Goal: Information Seeking & Learning: Learn about a topic

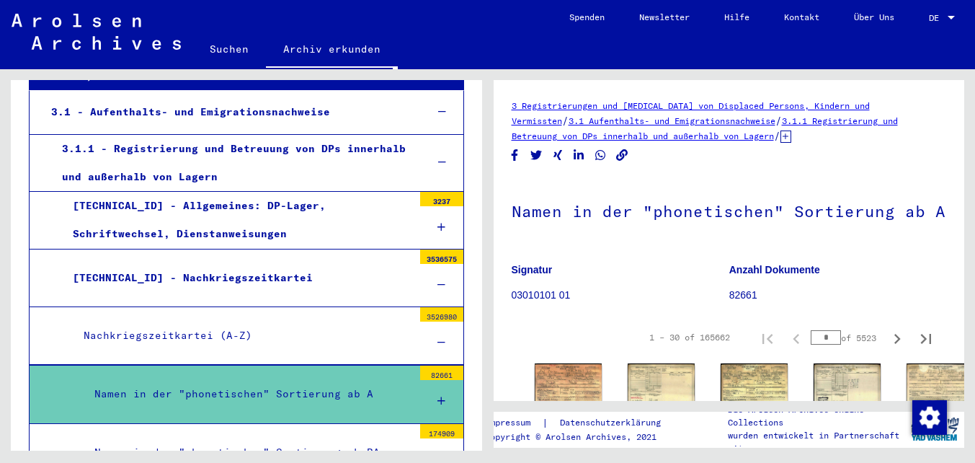
scroll to position [293, 0]
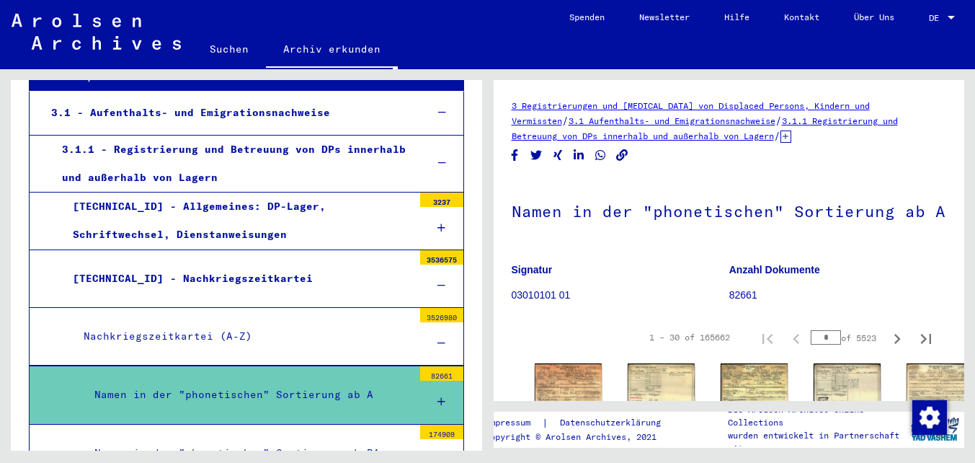
click at [780, 135] on icon at bounding box center [785, 136] width 11 height 12
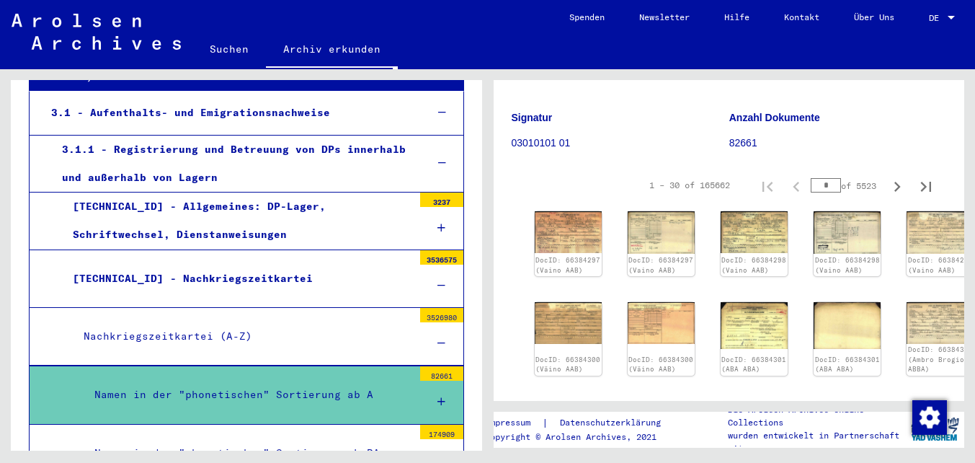
scroll to position [166, 0]
click at [625, 221] on img at bounding box center [660, 232] width 71 height 45
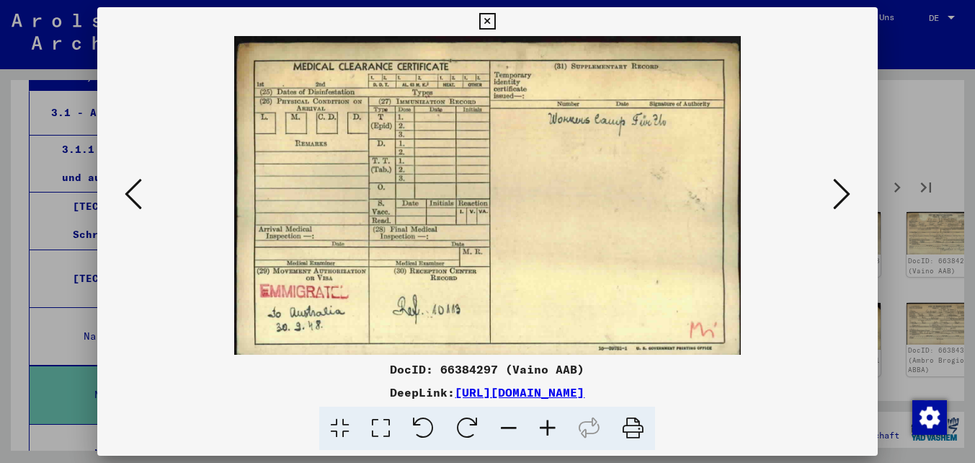
click at [837, 192] on icon at bounding box center [841, 194] width 17 height 35
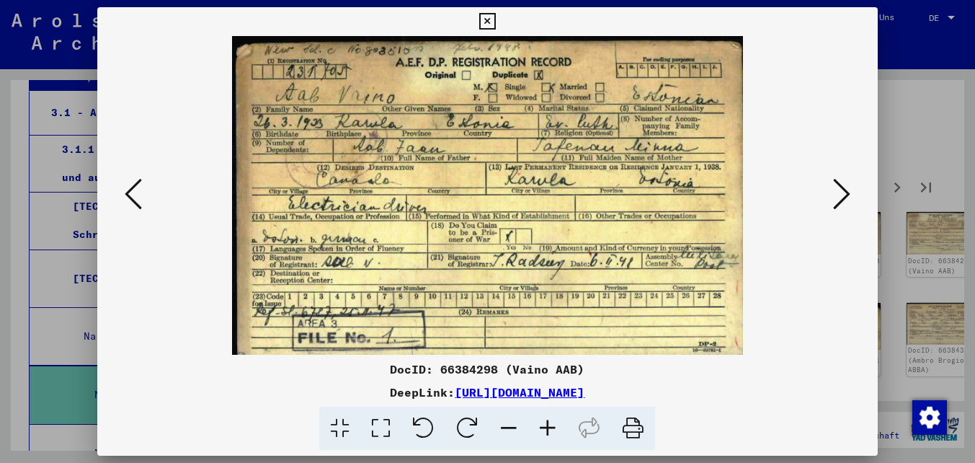
click at [837, 192] on icon at bounding box center [841, 194] width 17 height 35
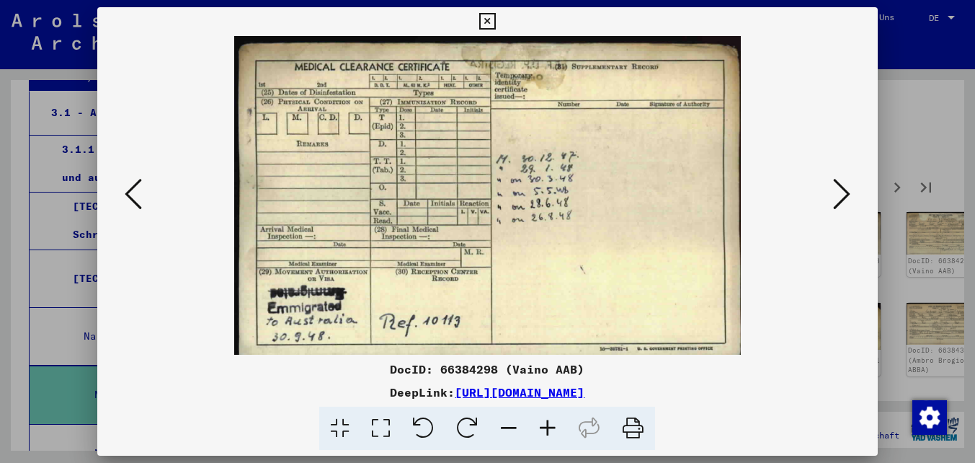
click at [837, 192] on icon at bounding box center [841, 194] width 17 height 35
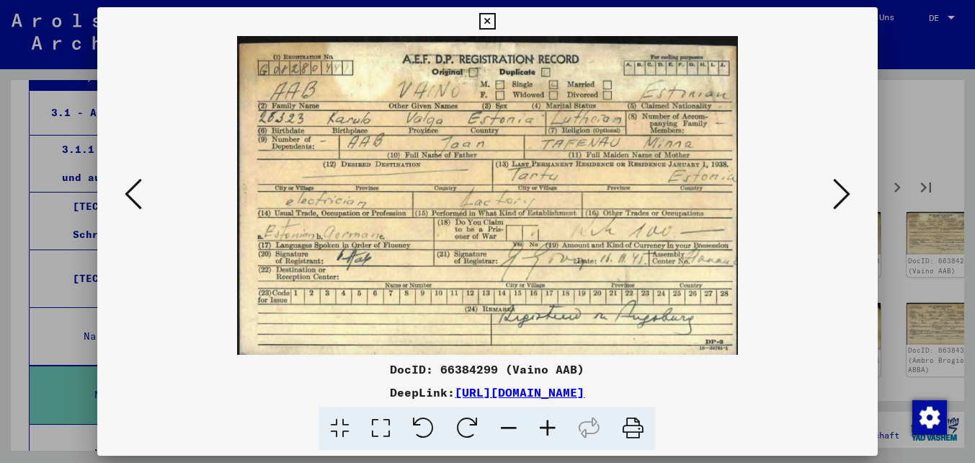
click at [837, 192] on icon at bounding box center [841, 194] width 17 height 35
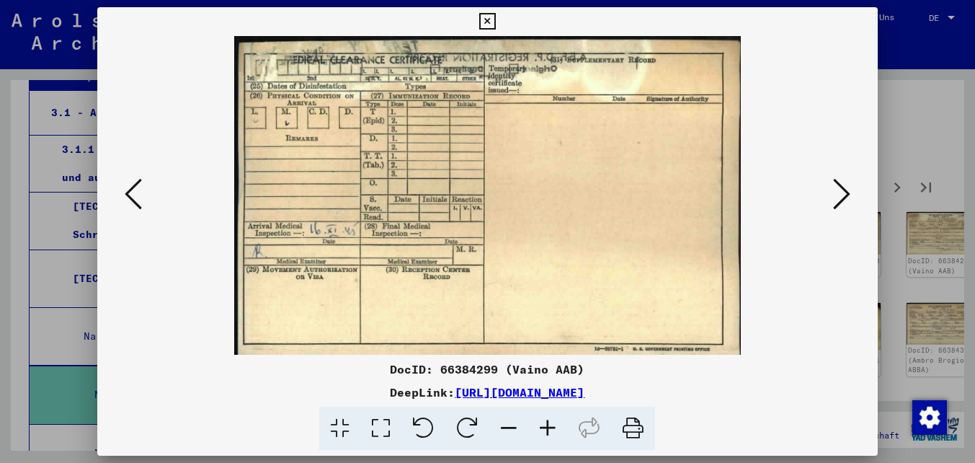
click at [837, 192] on icon at bounding box center [841, 194] width 17 height 35
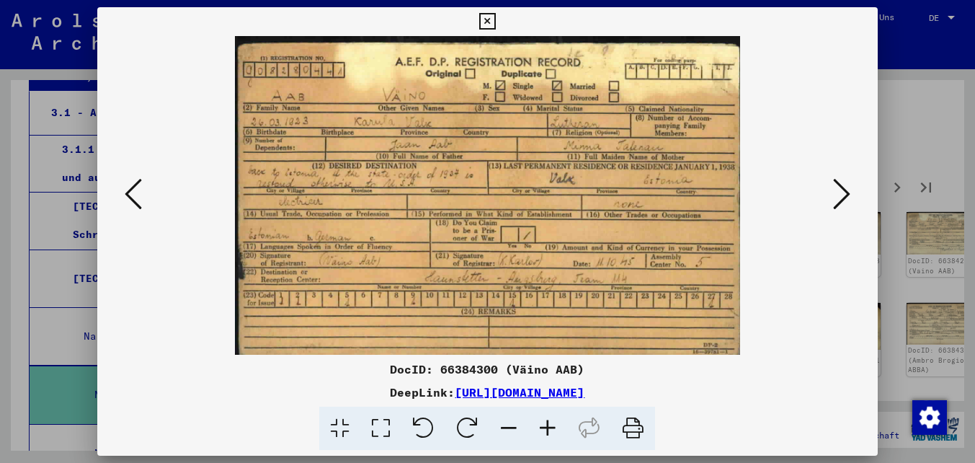
click at [837, 192] on icon at bounding box center [841, 194] width 17 height 35
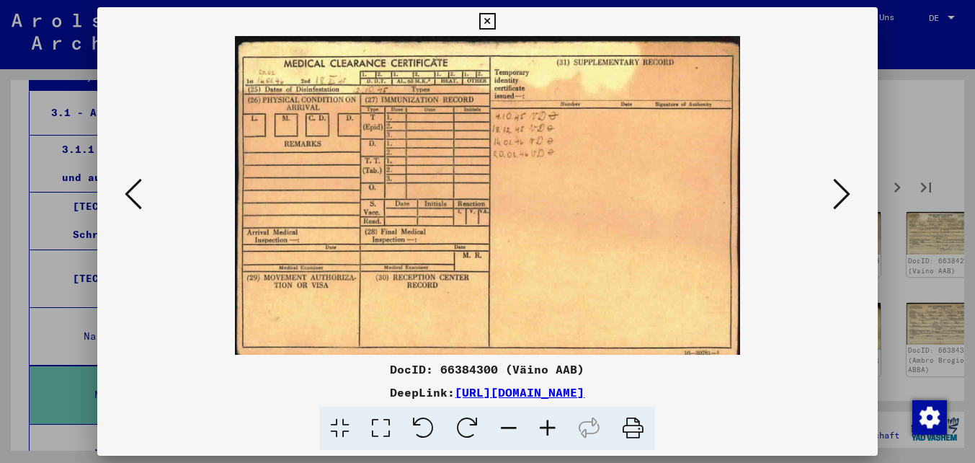
click at [837, 192] on icon at bounding box center [841, 194] width 17 height 35
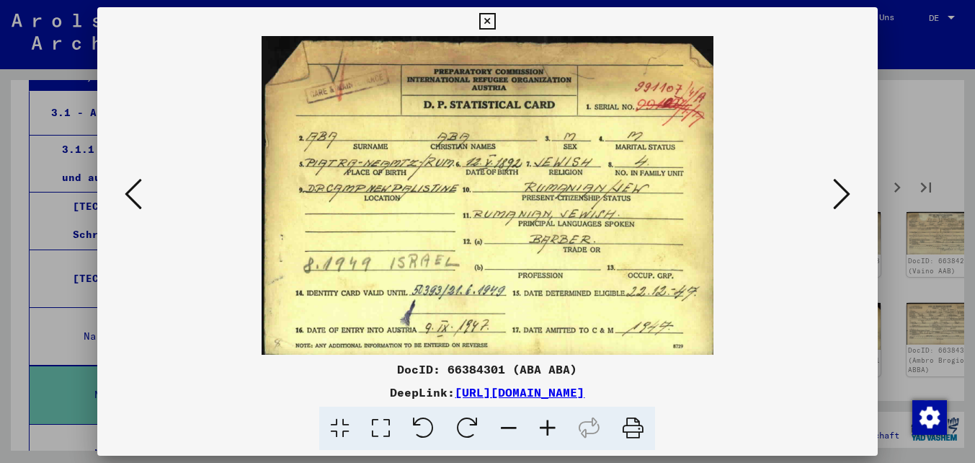
click at [837, 192] on icon at bounding box center [841, 194] width 17 height 35
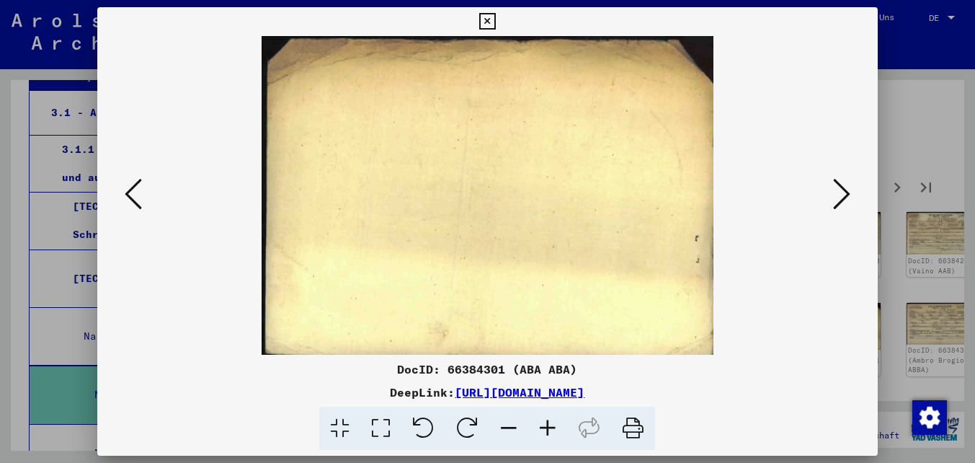
click at [837, 192] on icon at bounding box center [841, 194] width 17 height 35
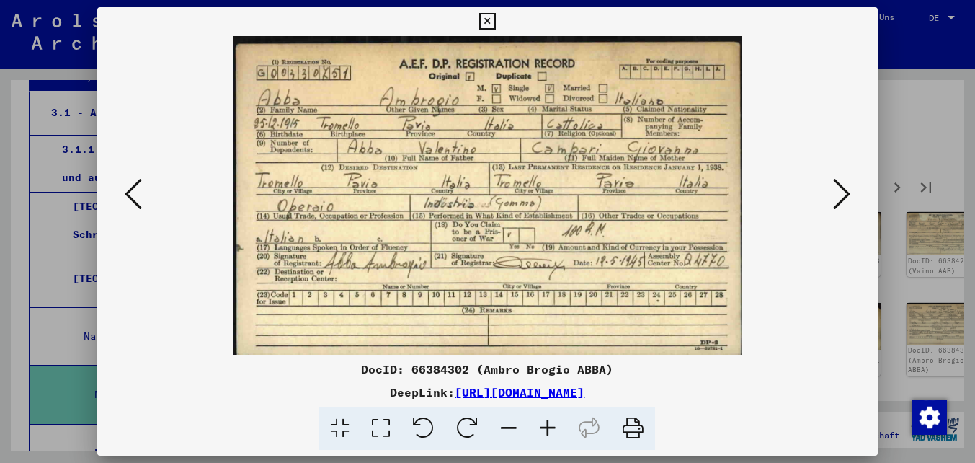
click at [837, 192] on icon at bounding box center [841, 194] width 17 height 35
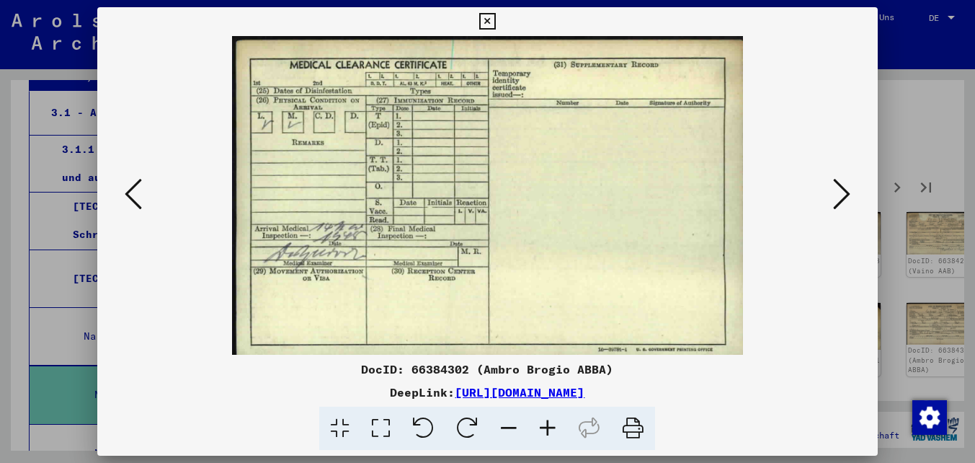
click at [837, 192] on icon at bounding box center [841, 194] width 17 height 35
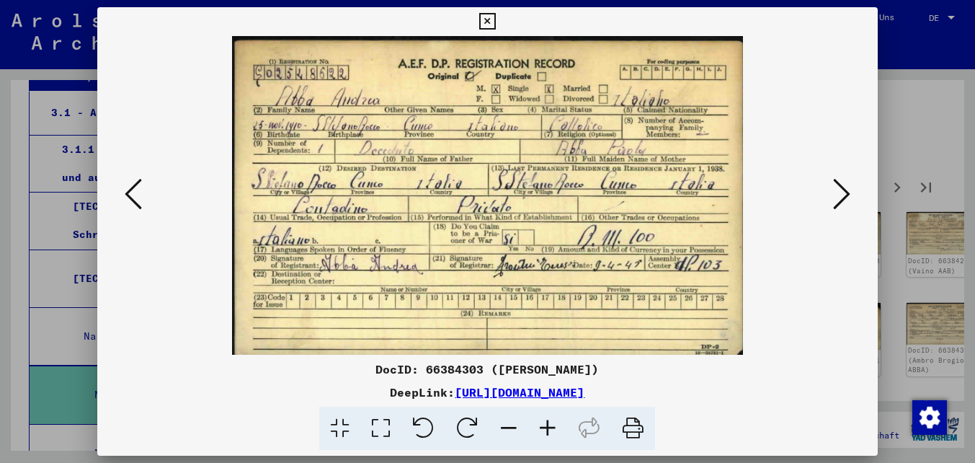
click at [837, 192] on icon at bounding box center [841, 194] width 17 height 35
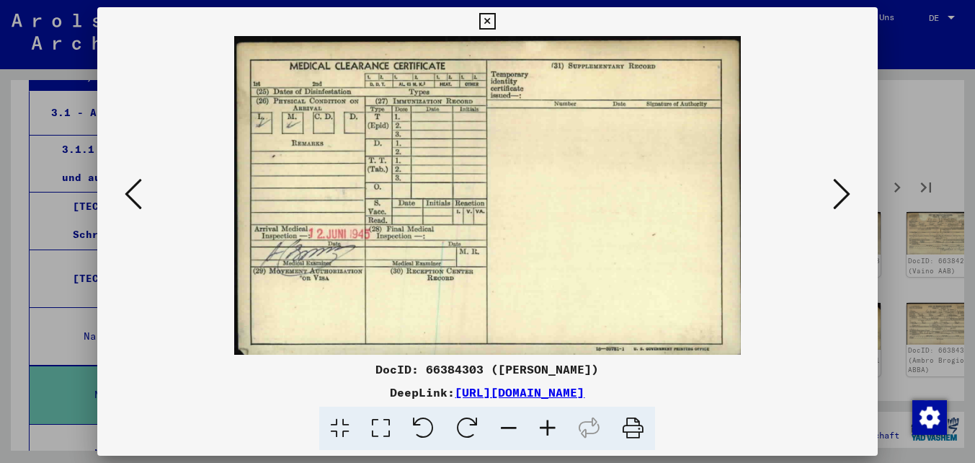
click at [837, 192] on icon at bounding box center [841, 194] width 17 height 35
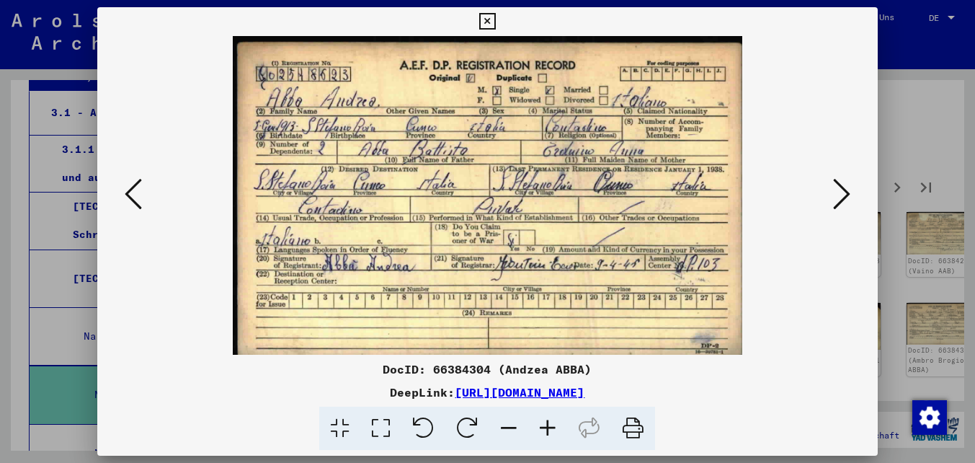
click at [491, 18] on icon at bounding box center [487, 21] width 17 height 17
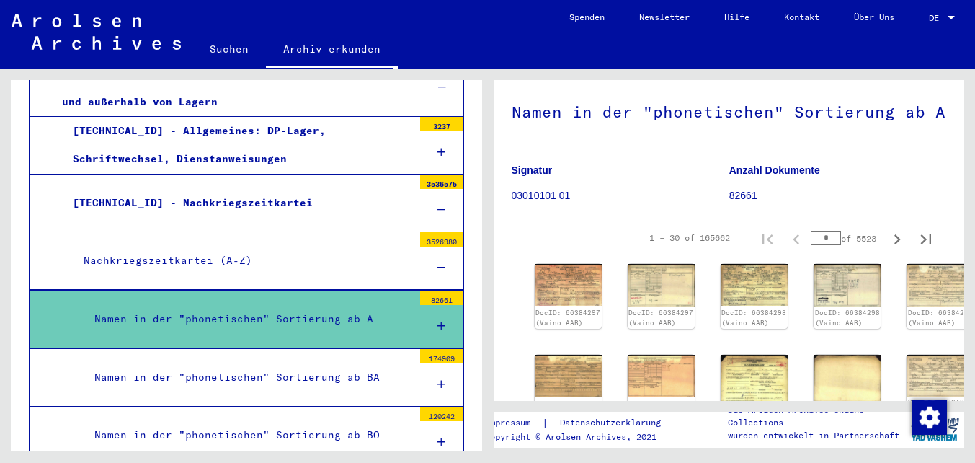
scroll to position [377, 0]
